Goal: Information Seeking & Learning: Learn about a topic

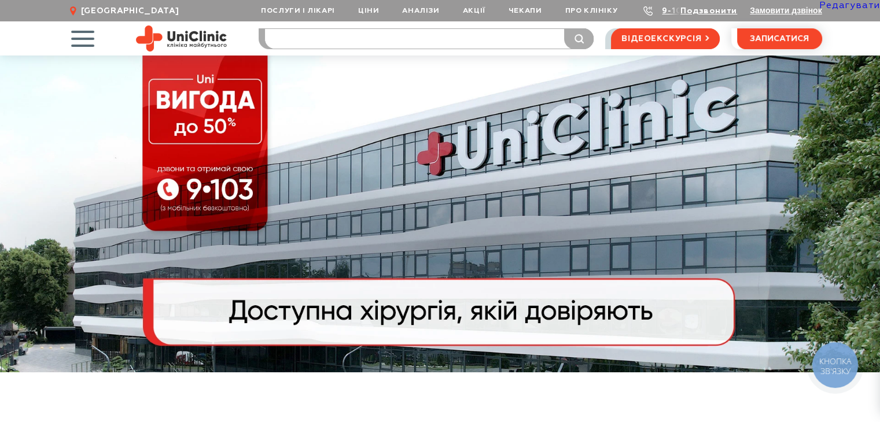
click at [405, 43] on input "search" at bounding box center [429, 39] width 328 height 20
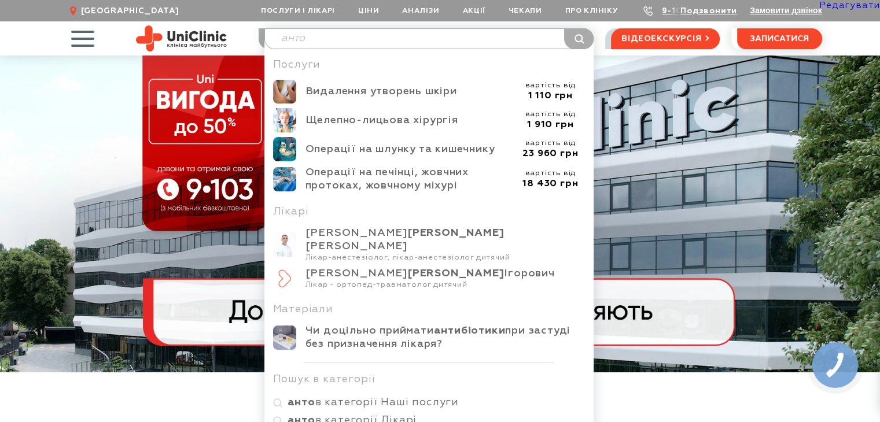
click at [324, 42] on input "анто" at bounding box center [429, 39] width 328 height 20
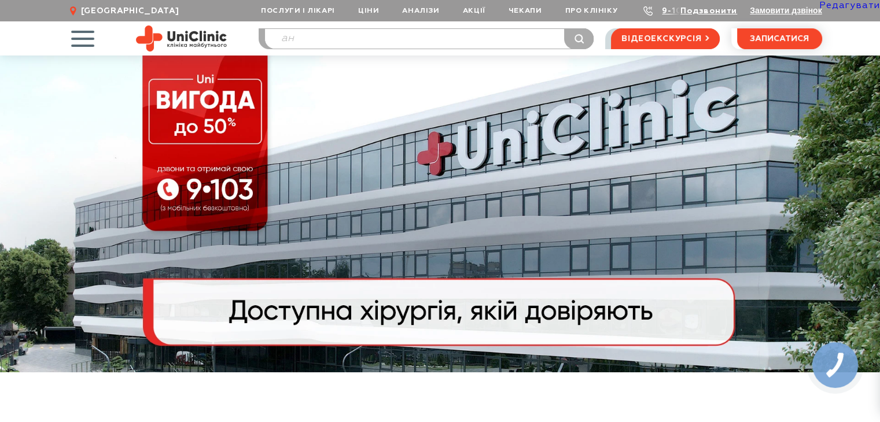
type input "а"
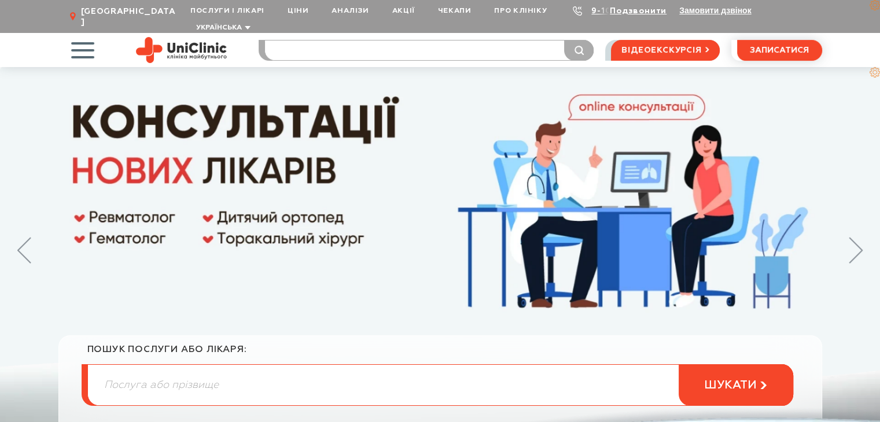
click at [309, 40] on input "search" at bounding box center [429, 50] width 328 height 20
type input "прокт"
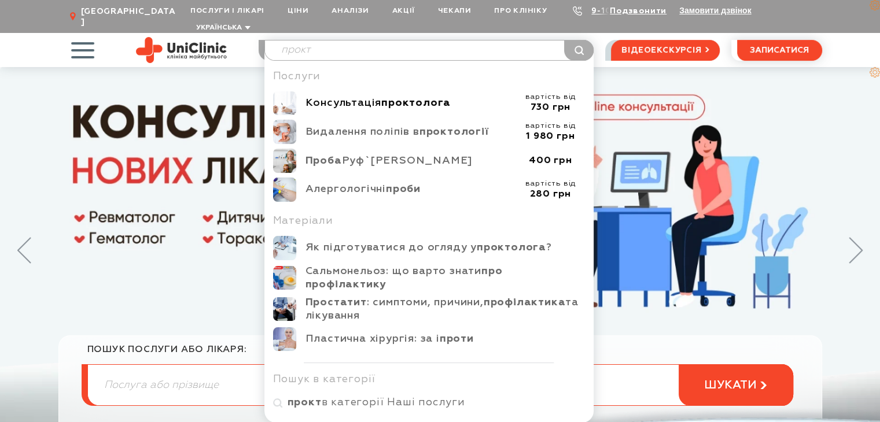
click at [341, 97] on div "Консультація проктолога" at bounding box center [410, 103] width 210 height 13
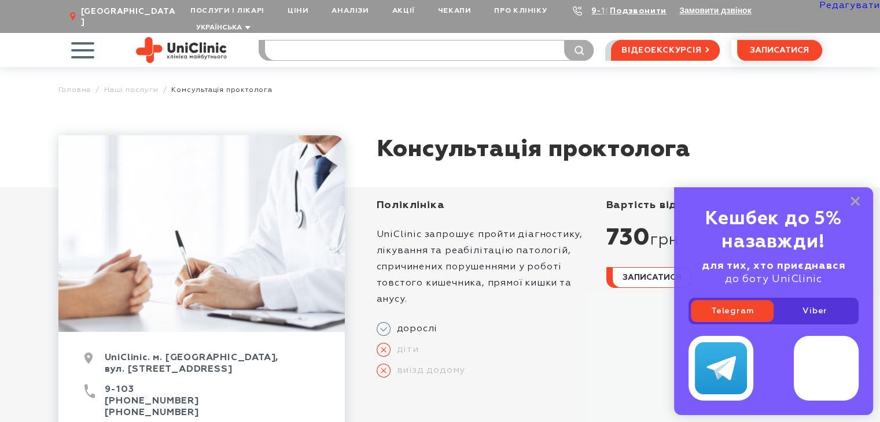
click at [487, 40] on input "search" at bounding box center [429, 50] width 328 height 20
type input "а"
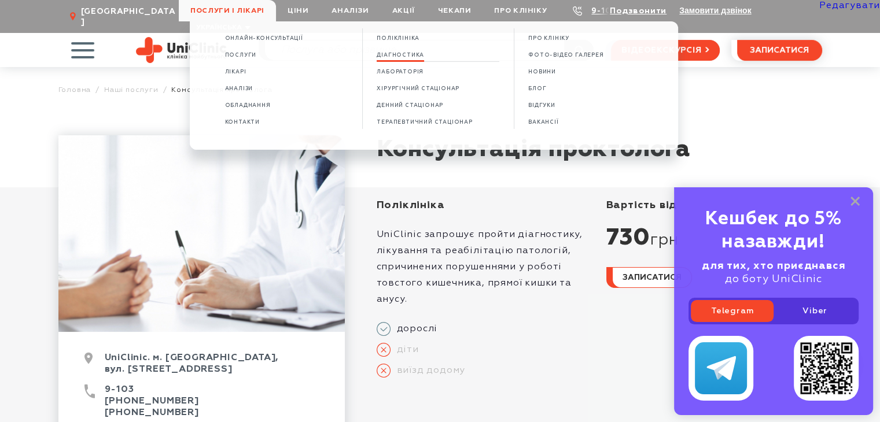
click at [399, 55] on span "Діагностика" at bounding box center [399, 55] width 47 height 6
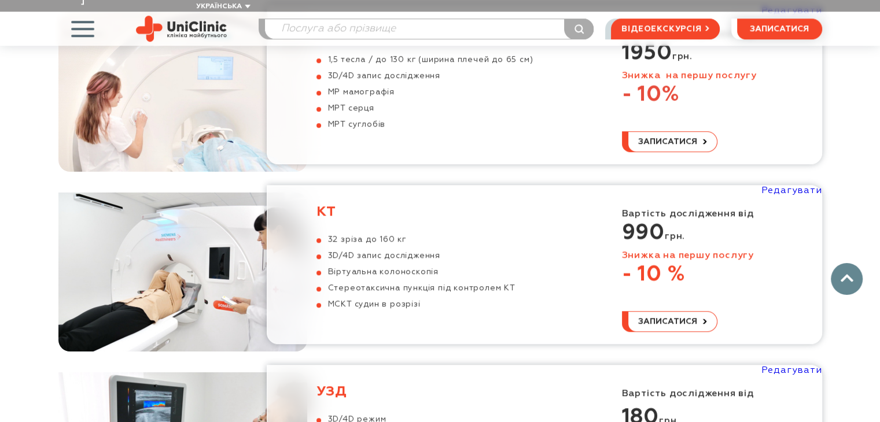
scroll to position [1214, 0]
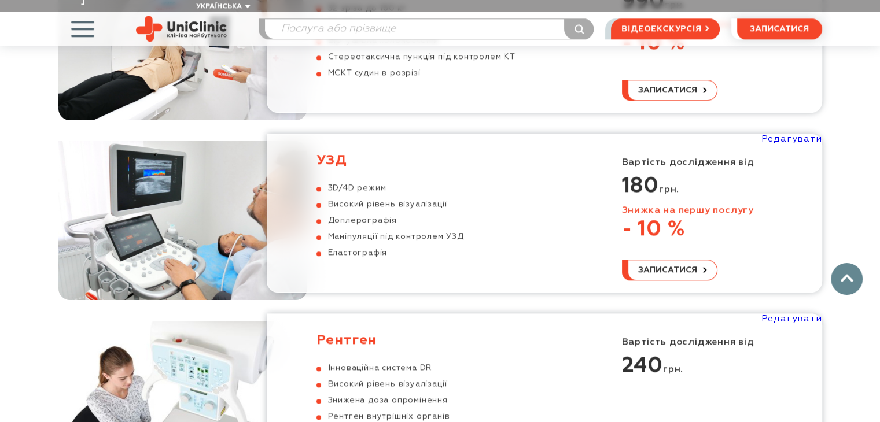
click at [338, 152] on h3 "УЗД" at bounding box center [389, 160] width 147 height 17
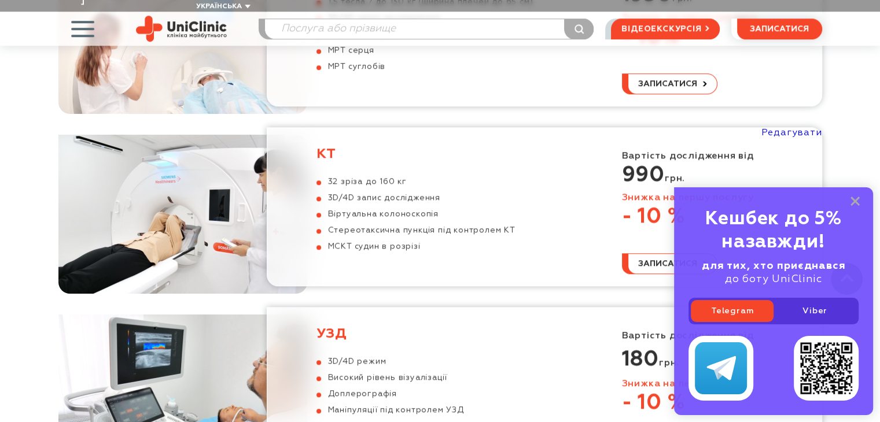
scroll to position [810, 0]
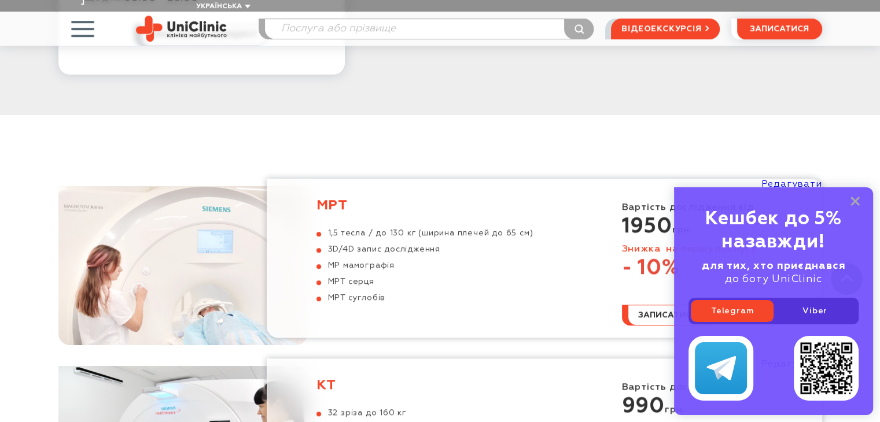
click at [336, 197] on h3 "МРТ" at bounding box center [424, 205] width 217 height 17
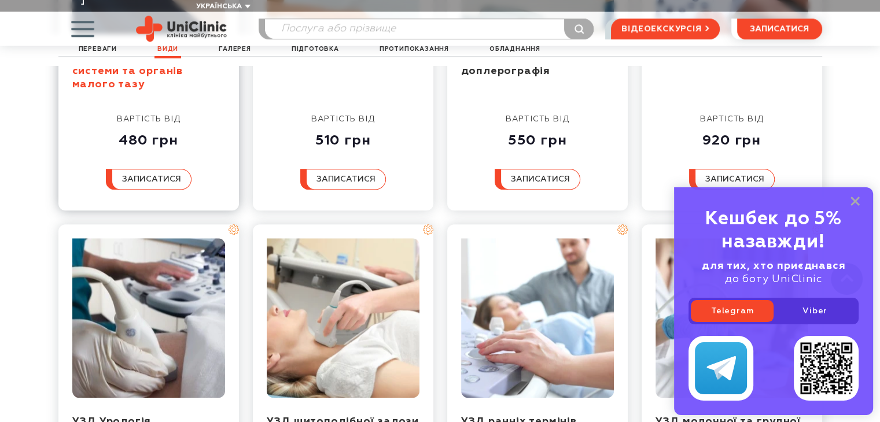
scroll to position [1157, 0]
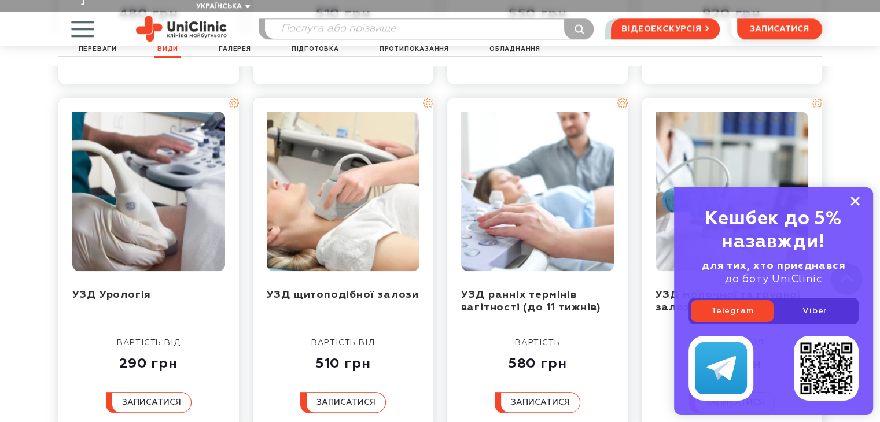
click at [851, 202] on rect at bounding box center [854, 201] width 9 height 9
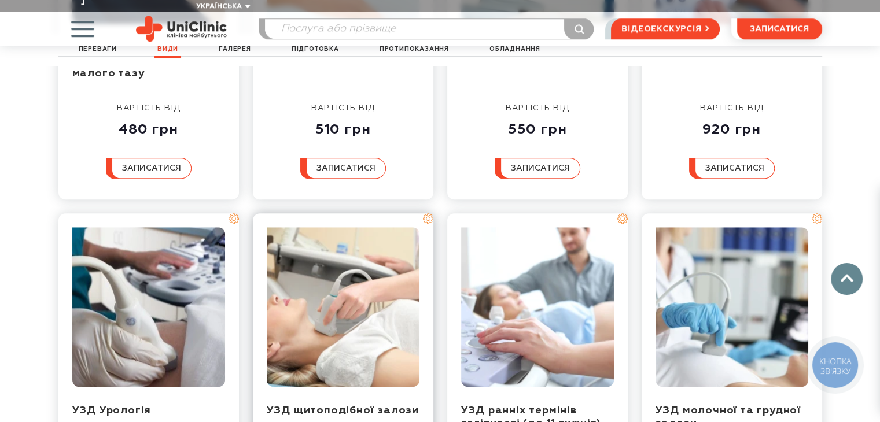
scroll to position [867, 0]
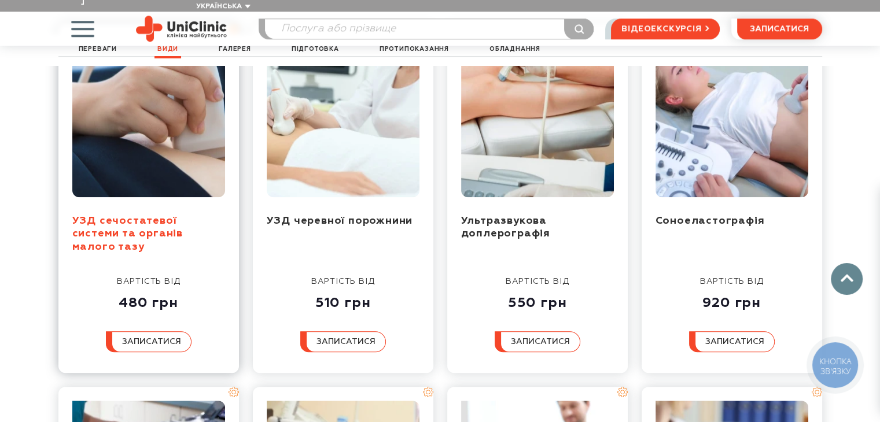
click at [168, 216] on link "УЗД сечостатевої системи та органів малого тазу" at bounding box center [127, 234] width 110 height 36
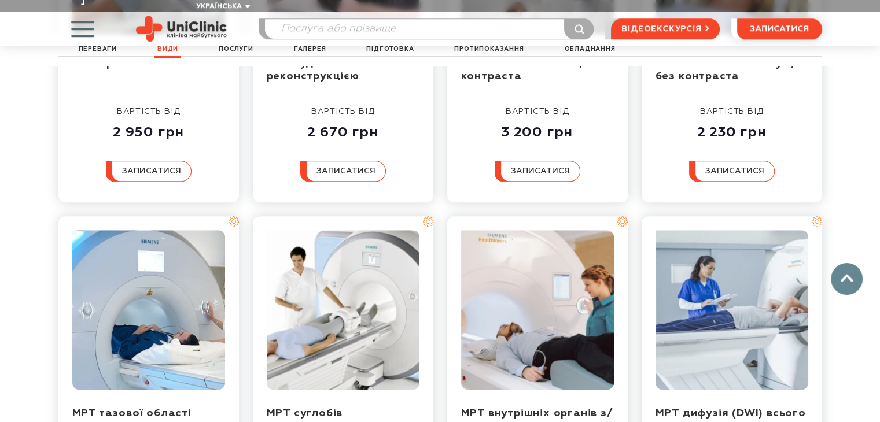
scroll to position [1099, 0]
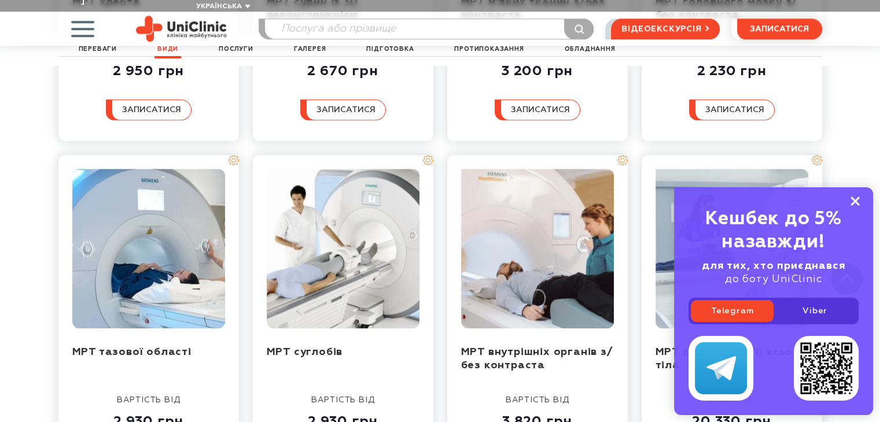
click at [854, 201] on rect at bounding box center [854, 201] width 9 height 9
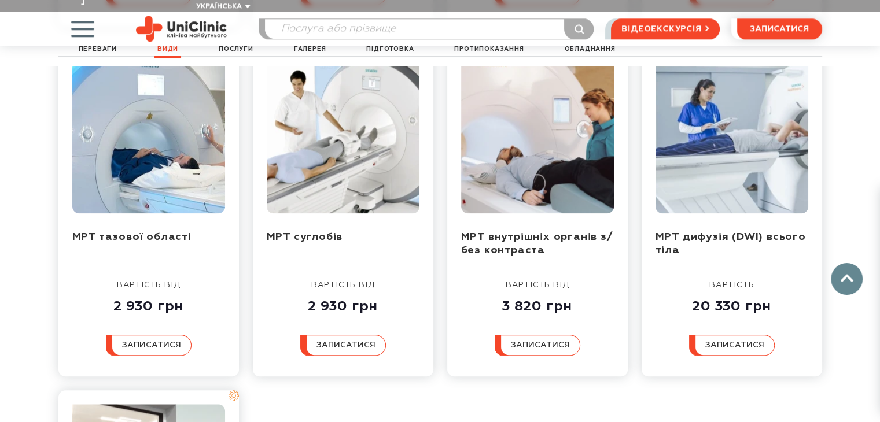
scroll to position [1214, 0]
click at [144, 231] on link "МРТ тазової області" at bounding box center [131, 236] width 119 height 10
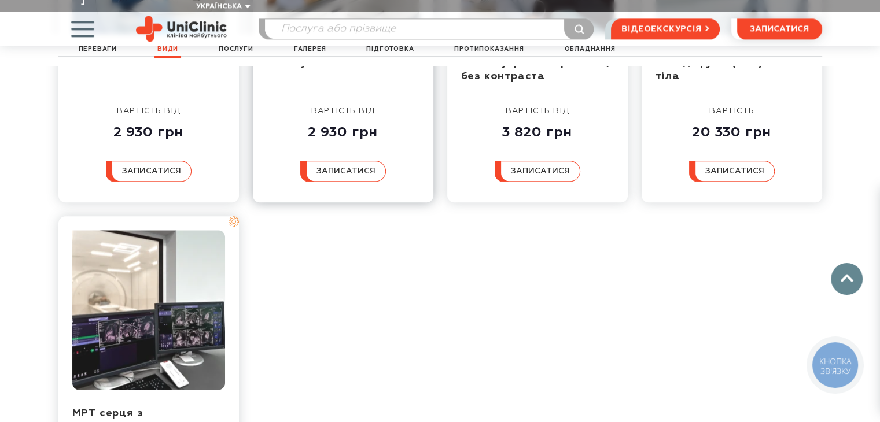
scroll to position [1272, 0]
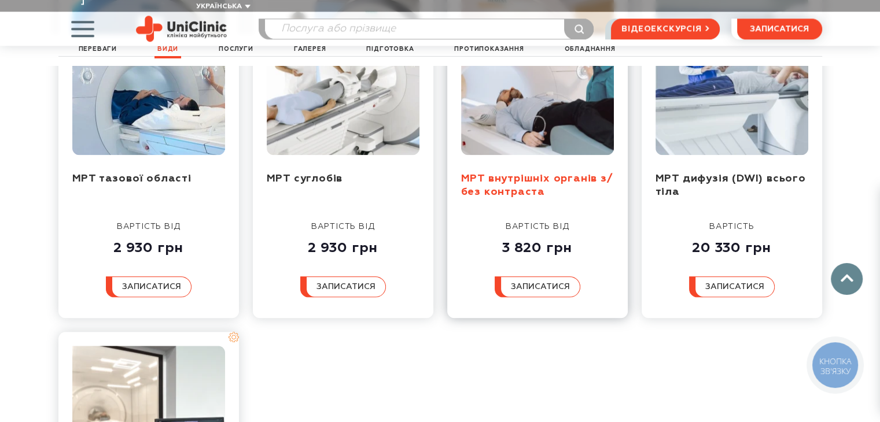
click at [513, 173] on link "МРТ внутрішніх органів з/без контраста" at bounding box center [537, 185] width 152 height 24
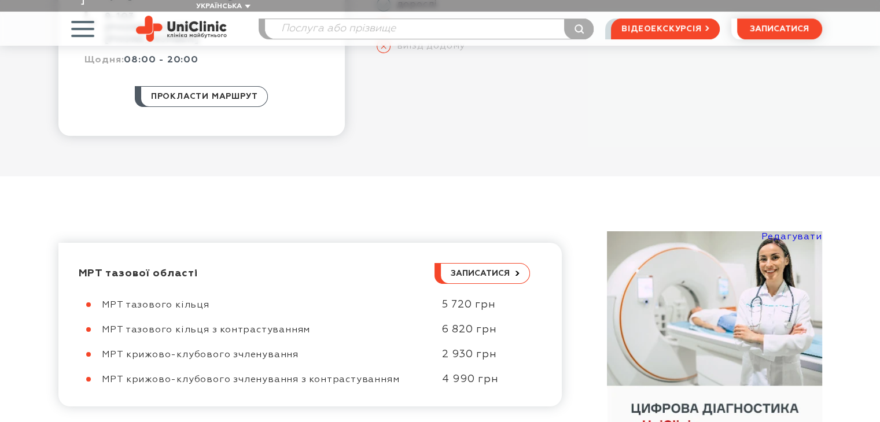
scroll to position [463, 0]
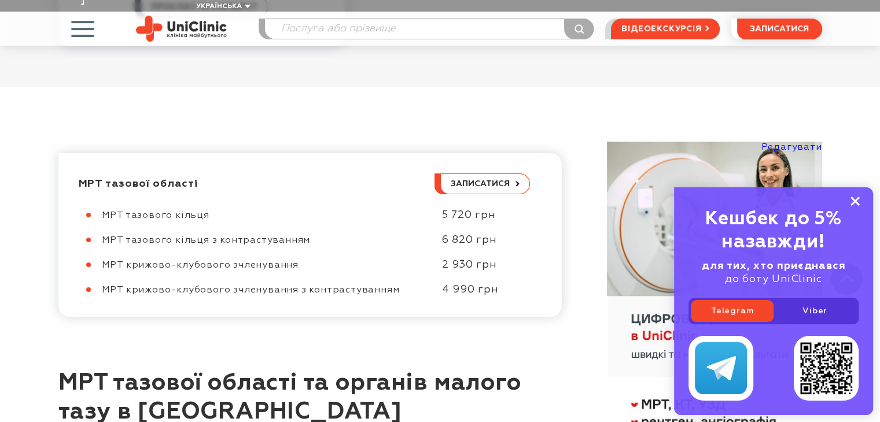
click at [853, 200] on rect at bounding box center [854, 201] width 9 height 9
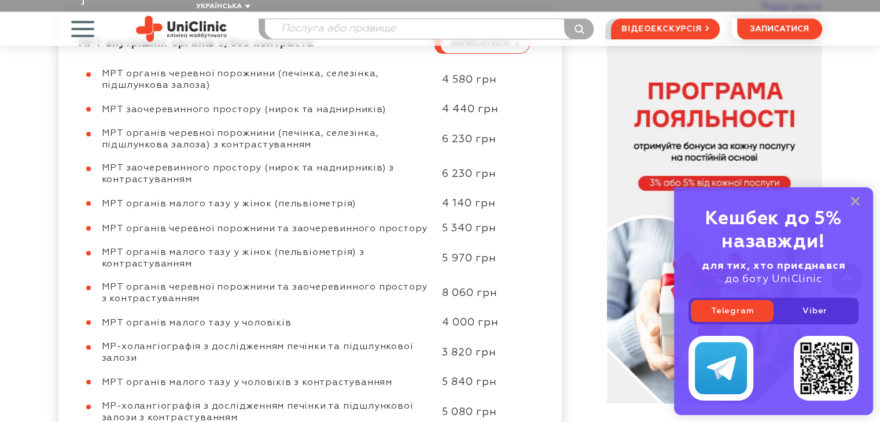
scroll to position [636, 0]
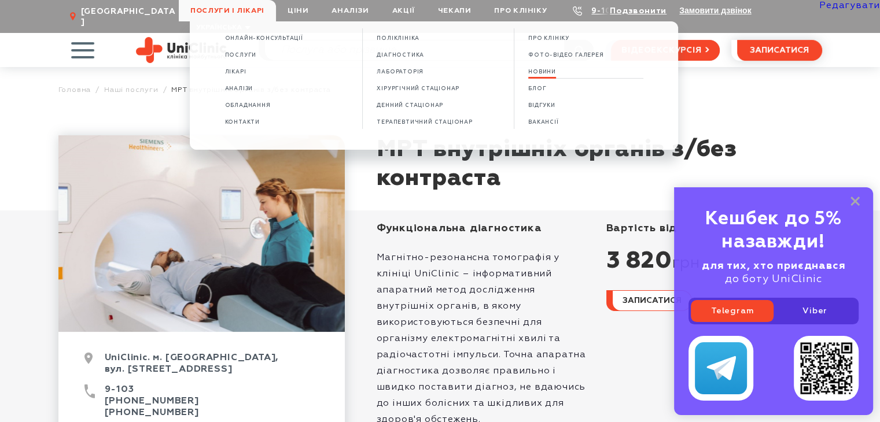
click at [551, 75] on span "НОВИНИ" at bounding box center [542, 72] width 28 height 6
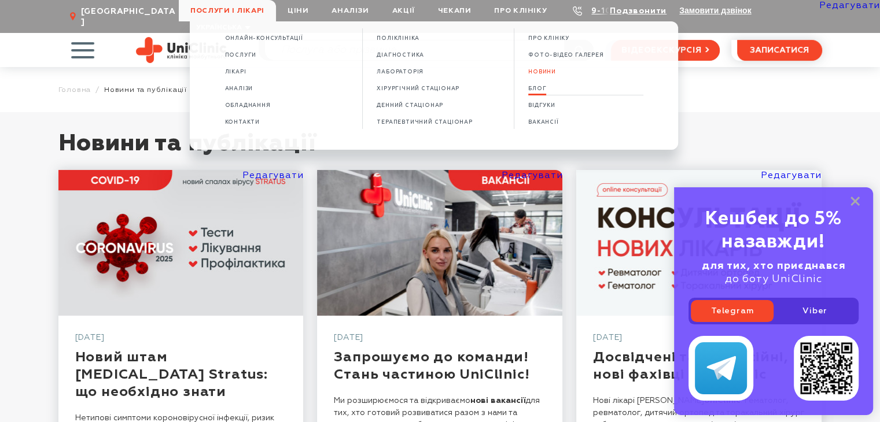
click at [541, 92] on span "БЛОГ" at bounding box center [537, 89] width 18 height 6
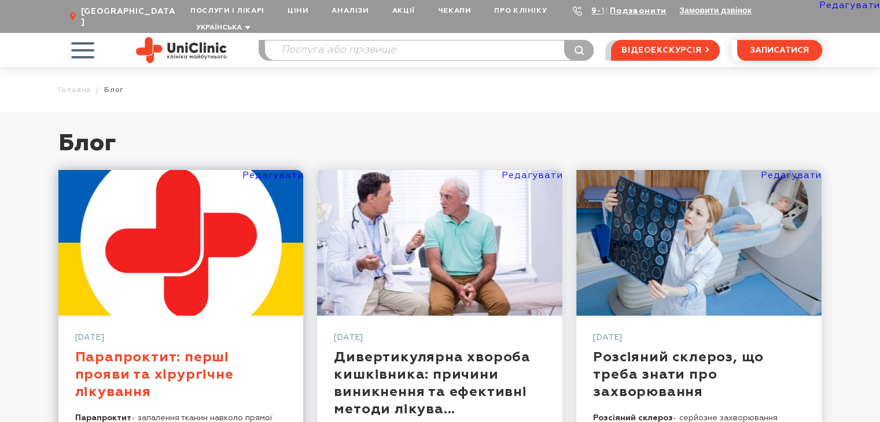
click at [217, 354] on link "Парапроктит: перші прояви та хірургічне лікування" at bounding box center [154, 374] width 158 height 49
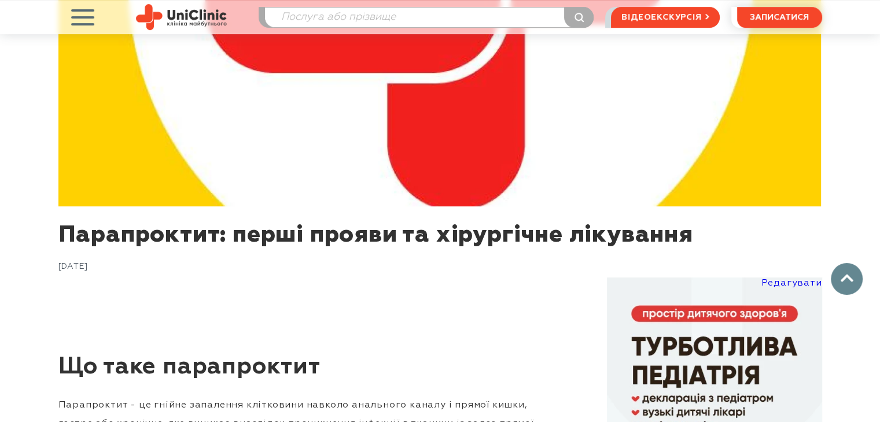
scroll to position [636, 0]
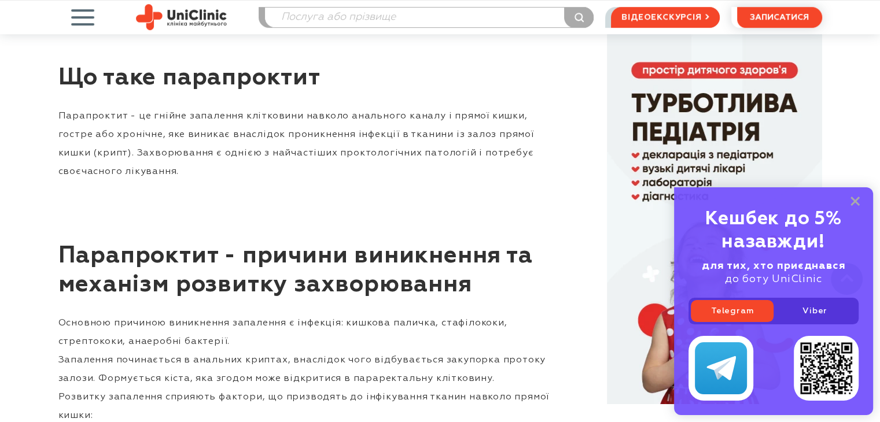
drag, startPoint x: 854, startPoint y: 201, endPoint x: 774, endPoint y: 287, distance: 117.0
click at [854, 201] on rect at bounding box center [854, 201] width 9 height 9
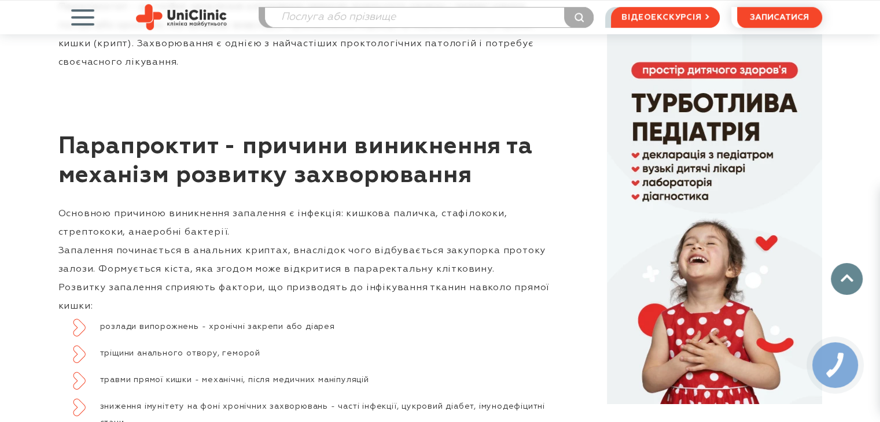
scroll to position [0, 0]
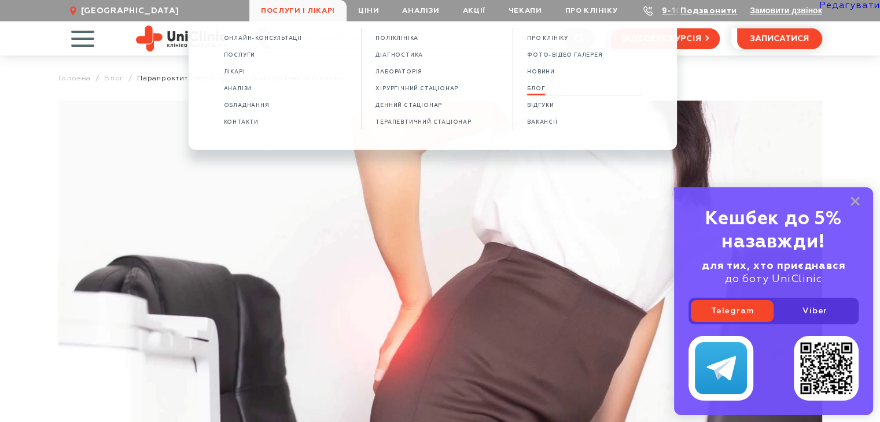
click at [540, 91] on span "БЛОГ" at bounding box center [536, 89] width 18 height 6
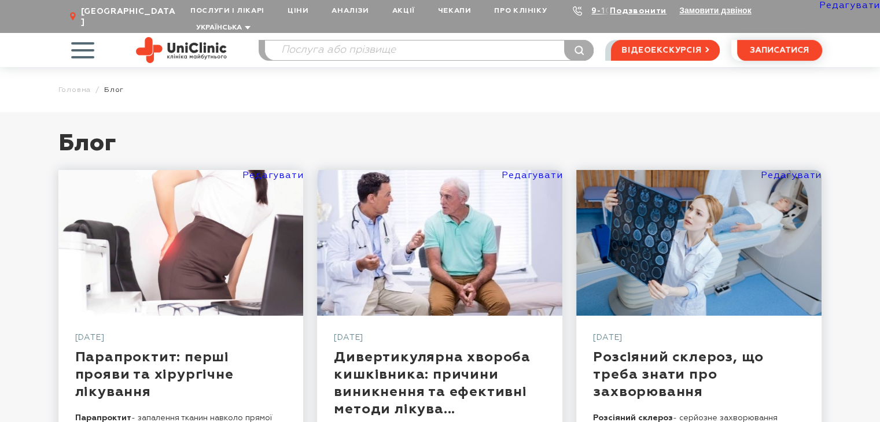
scroll to position [116, 0]
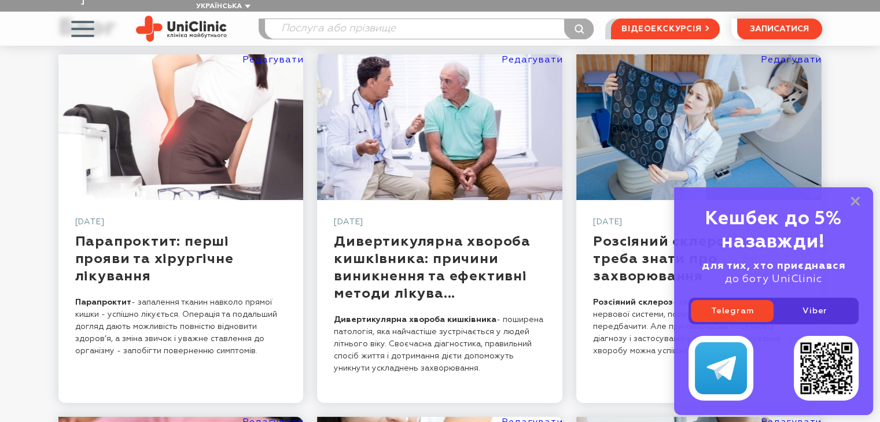
click at [857, 202] on icon at bounding box center [854, 202] width 9 height 10
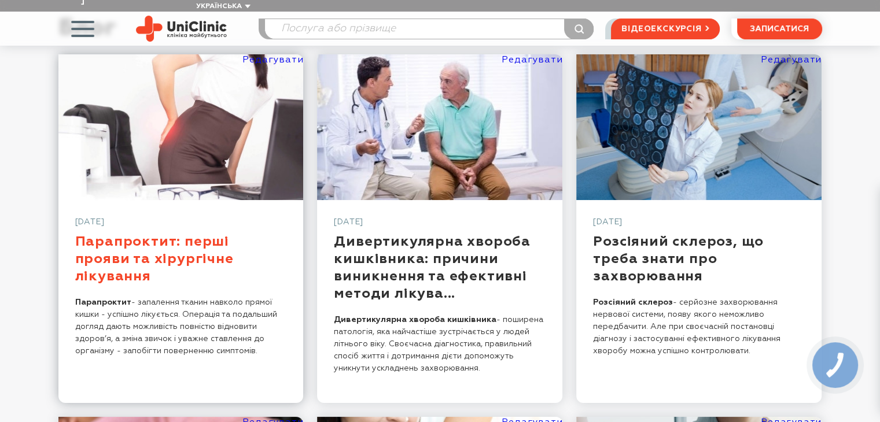
click at [189, 240] on link "Парапроктит: перші прояви та хірургічне лікування" at bounding box center [154, 259] width 158 height 49
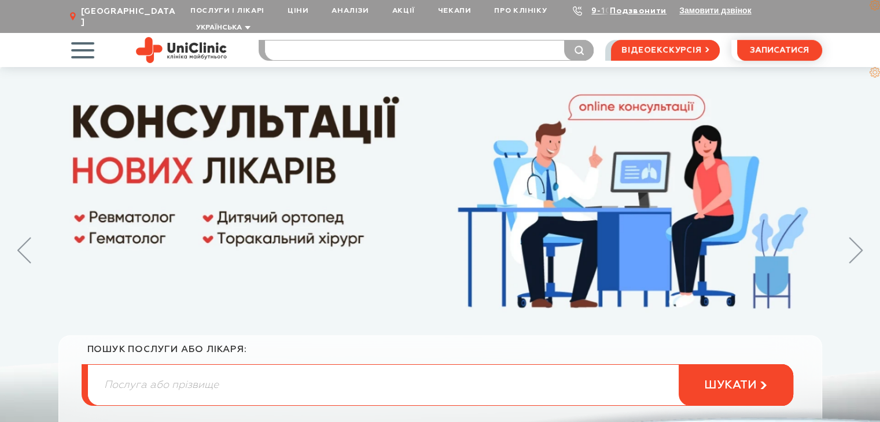
click at [334, 40] on input "search" at bounding box center [429, 50] width 328 height 20
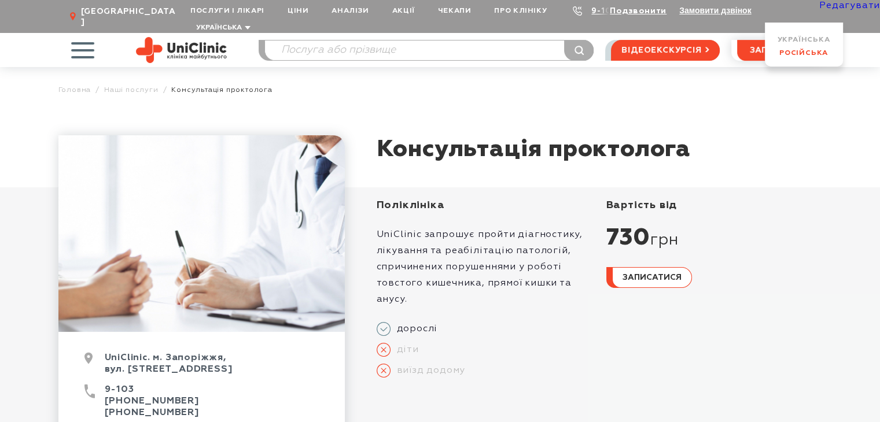
click at [786, 54] on link "Російська" at bounding box center [803, 53] width 49 height 8
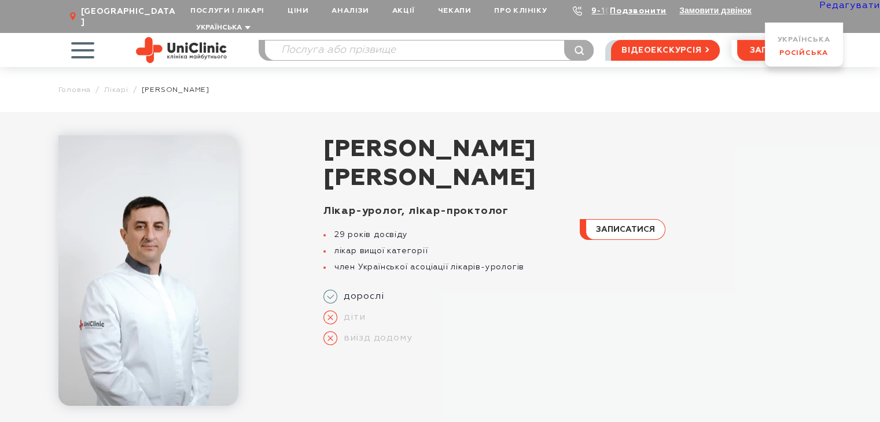
click at [780, 52] on link "Російська" at bounding box center [803, 53] width 49 height 8
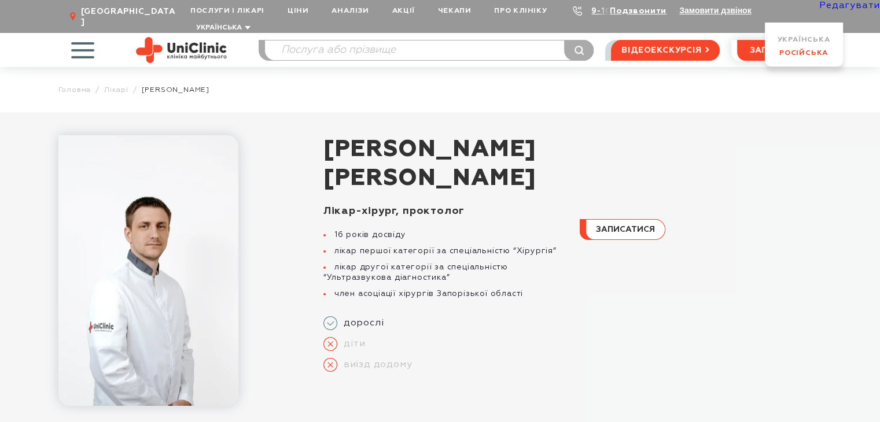
click at [781, 55] on link "Російська" at bounding box center [803, 53] width 49 height 8
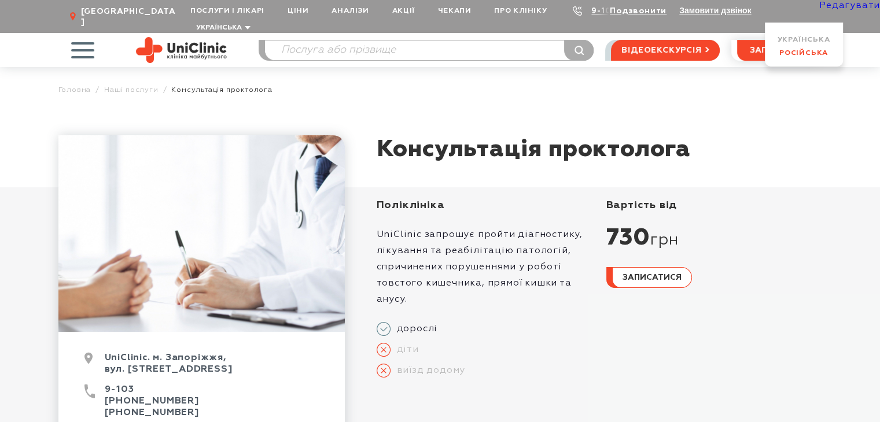
click at [780, 52] on link "Російська" at bounding box center [803, 53] width 49 height 8
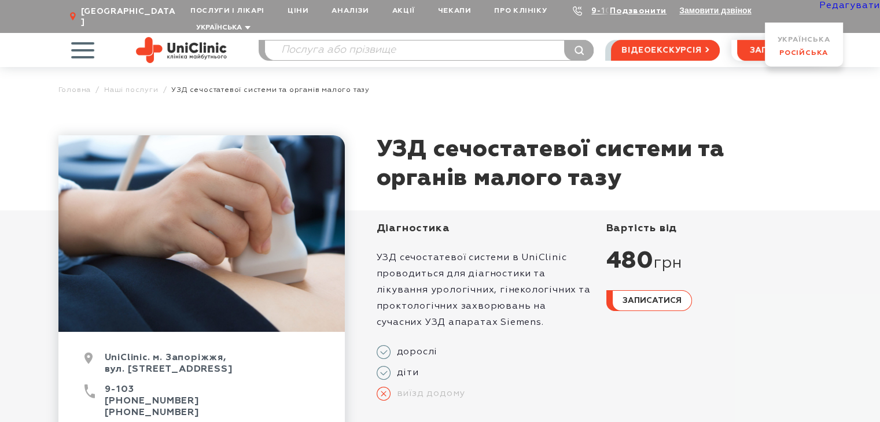
click at [787, 50] on link "Російська" at bounding box center [803, 53] width 49 height 8
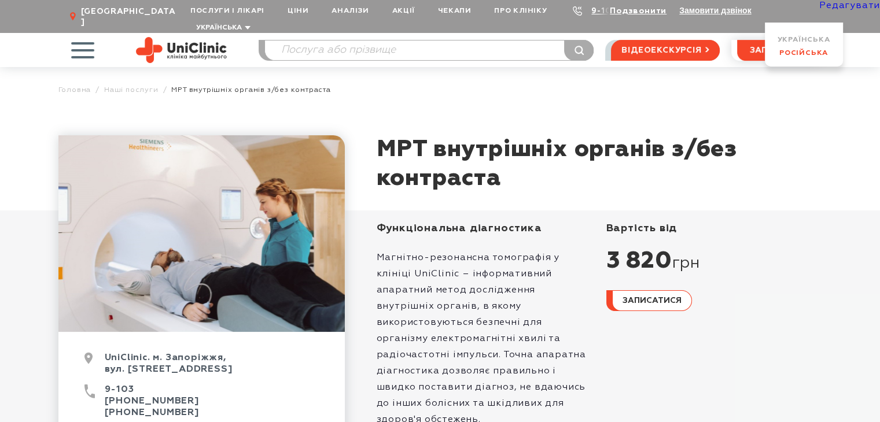
click at [790, 53] on link "Російська" at bounding box center [803, 53] width 49 height 8
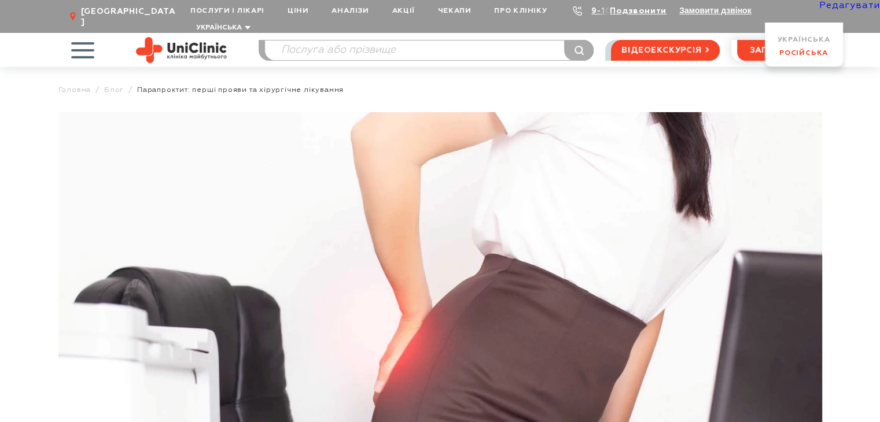
click at [789, 51] on link "Російська" at bounding box center [803, 53] width 49 height 8
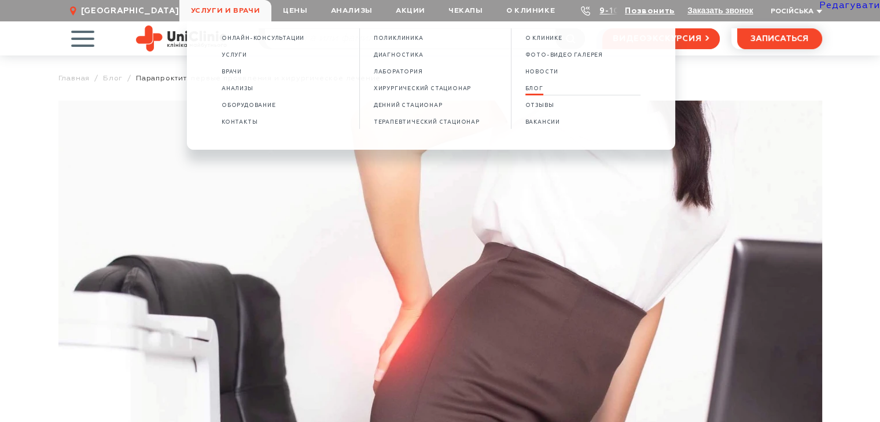
click at [543, 87] on span "БЛОГ" at bounding box center [534, 89] width 18 height 6
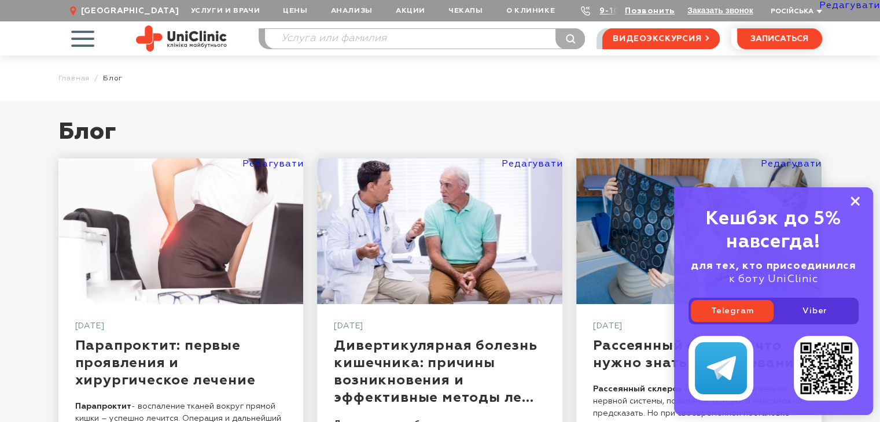
click at [854, 200] on rect at bounding box center [854, 201] width 9 height 9
click at [857, 197] on rect at bounding box center [854, 201] width 9 height 9
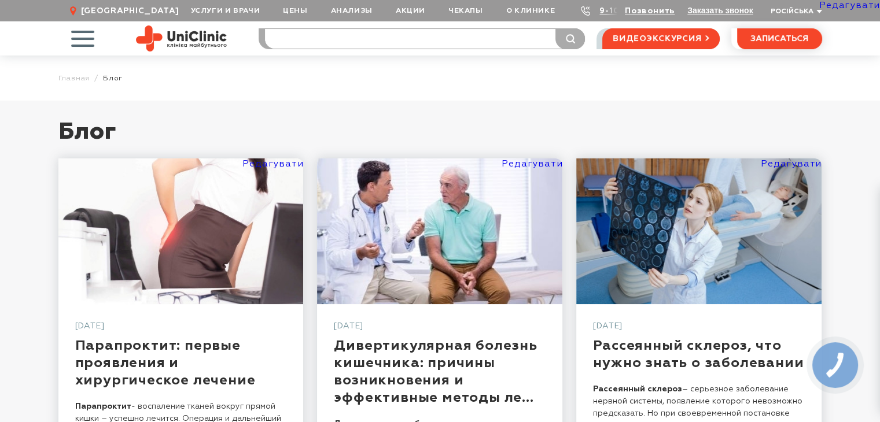
click at [342, 40] on input "search" at bounding box center [425, 39] width 320 height 20
type input "ксе"
